Goal: Task Accomplishment & Management: Manage account settings

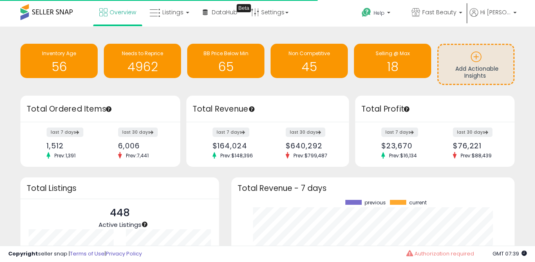
scroll to position [114, 266]
click at [448, 8] on link "Fast Beauty" at bounding box center [436, 13] width 63 height 27
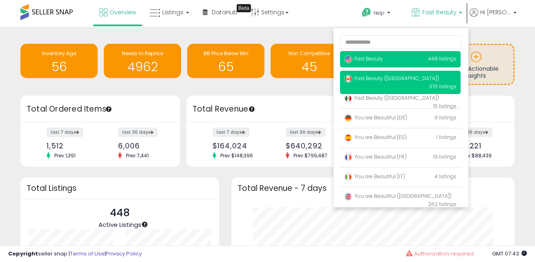
click at [424, 78] on p "Fast Beauty (Canada) 370 listings" at bounding box center [400, 82] width 120 height 23
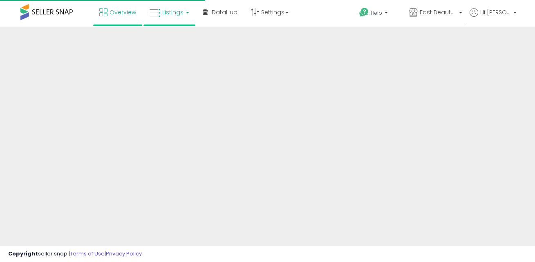
click at [177, 10] on span "Listings" at bounding box center [172, 12] width 21 height 8
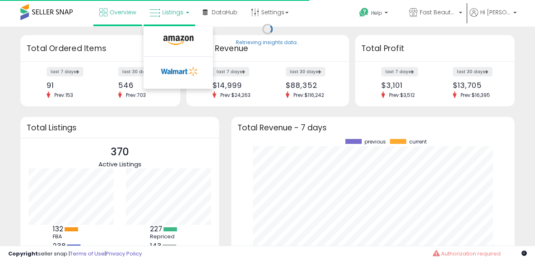
scroll to position [114, 266]
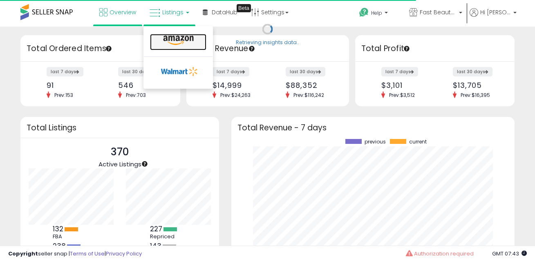
click at [193, 42] on icon at bounding box center [178, 40] width 36 height 11
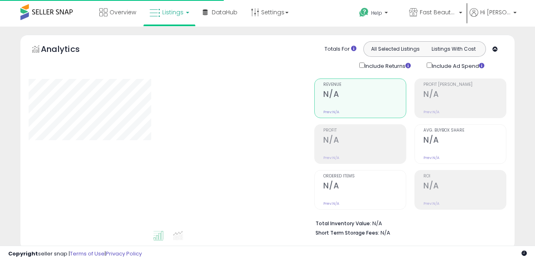
type input "**********"
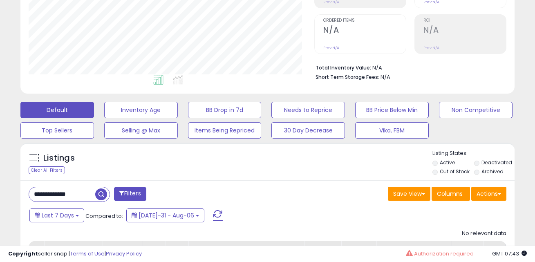
scroll to position [167, 285]
drag, startPoint x: 83, startPoint y: 197, endPoint x: 29, endPoint y: 192, distance: 54.6
click at [29, 192] on input "**********" at bounding box center [85, 194] width 113 height 14
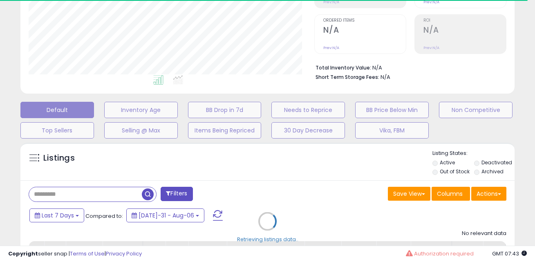
click at [476, 172] on div "Retrieving listings data.." at bounding box center [267, 227] width 506 height 178
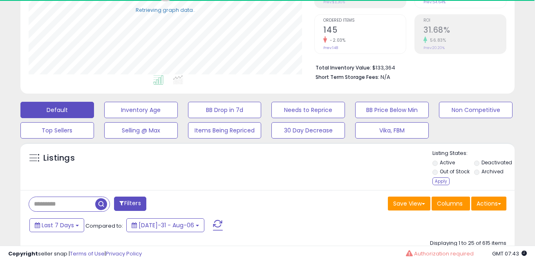
click at [437, 176] on li "Out of Stock" at bounding box center [452, 172] width 40 height 9
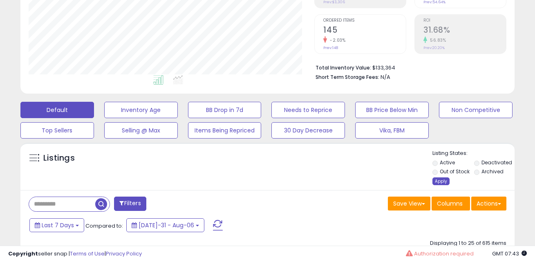
click at [439, 179] on div "Apply" at bounding box center [440, 181] width 17 height 8
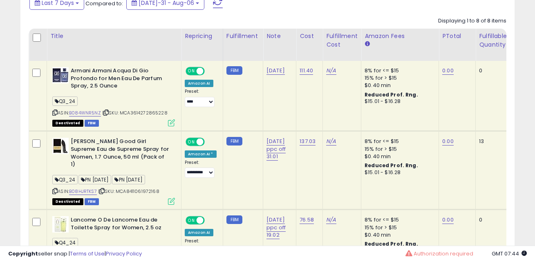
scroll to position [341, 0]
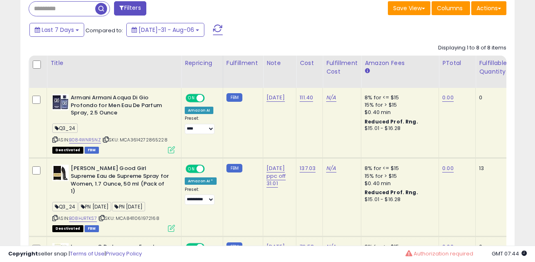
drag, startPoint x: 161, startPoint y: 211, endPoint x: 120, endPoint y: 210, distance: 41.7
click at [120, 210] on div "ASIN: B08HJRTKS7 | SKU: MCA8411061972168 Deactivated FBM" at bounding box center [113, 198] width 123 height 66
copy span "MCA8411061972168"
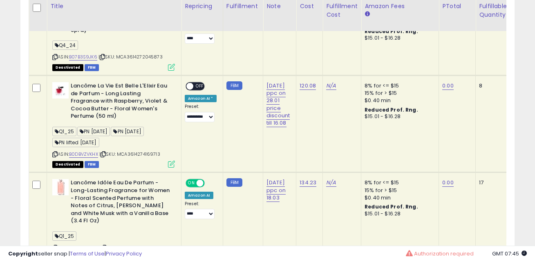
scroll to position [646, 0]
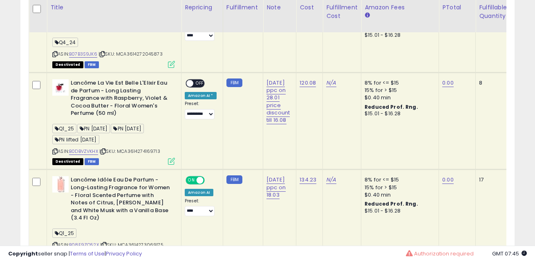
drag, startPoint x: 168, startPoint y: 129, endPoint x: 120, endPoint y: 129, distance: 47.8
click at [120, 129] on div "ASIN: B0DBVZVKHX | SKU: MCA3614274169713 Deactivated FBM" at bounding box center [113, 121] width 123 height 85
copy span "MCA3614274169713"
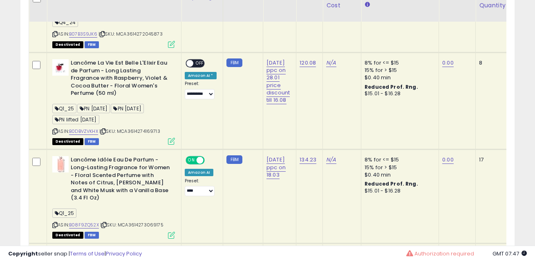
scroll to position [678, 0]
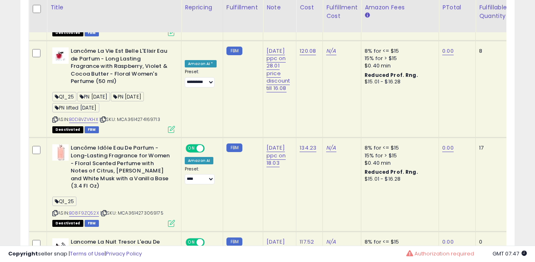
drag, startPoint x: 165, startPoint y: 184, endPoint x: 120, endPoint y: 182, distance: 44.9
click at [120, 182] on div "ASIN: B08F9ZQ52X | SKU: MCA3614273069175 Deactivated FBM" at bounding box center [113, 184] width 123 height 81
copy span "MCA3614273069175"
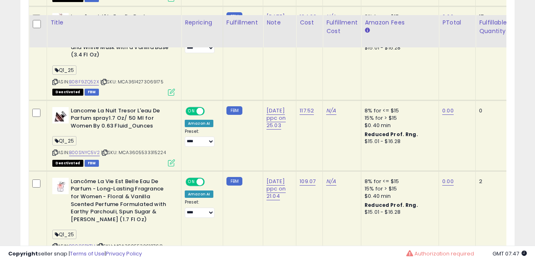
scroll to position [845, 0]
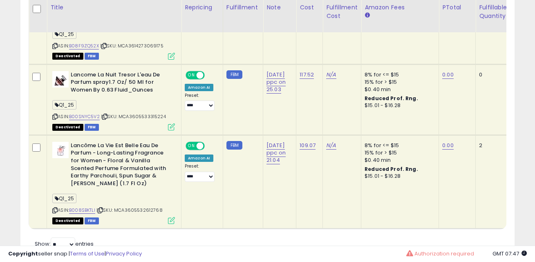
drag, startPoint x: 167, startPoint y: 178, endPoint x: 118, endPoint y: 179, distance: 48.6
click at [118, 179] on div "ASIN: B008SBKTLI | SKU: MCA3605532612768 Deactivated FBM" at bounding box center [113, 182] width 123 height 81
copy span "MCA3605532612768"
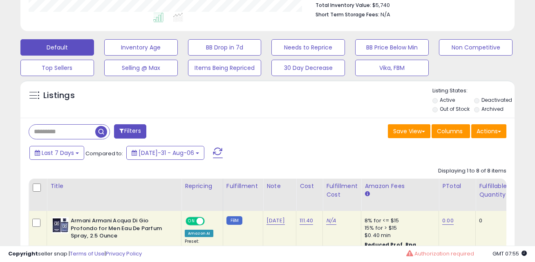
scroll to position [204, 0]
